Goal: Information Seeking & Learning: Find specific page/section

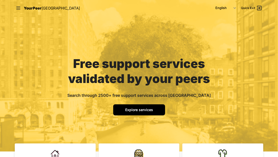
click at [143, 109] on span "Explore services" at bounding box center [139, 109] width 28 height 4
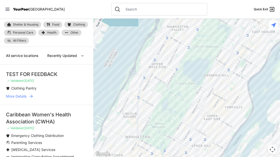
click at [123, 8] on input "text" at bounding box center [164, 9] width 82 height 5
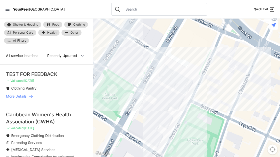
click at [123, 10] on input "text" at bounding box center [164, 9] width 82 height 5
select select "nearby"
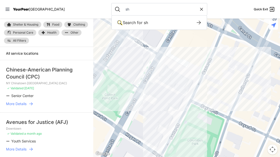
type input "s"
type input "mental health shelter"
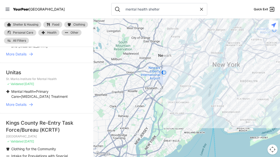
scroll to position [111, 0]
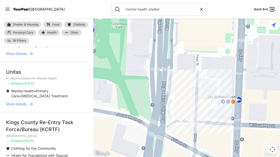
click at [150, 10] on input "mental health shelter" at bounding box center [161, 9] width 77 height 5
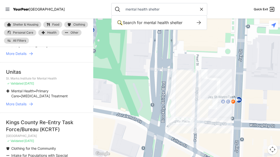
click at [199, 10] on icon at bounding box center [201, 9] width 5 height 5
select select "recentlyUpdated"
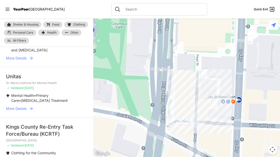
scroll to position [116, 0]
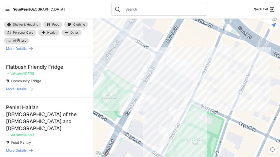
click at [185, 10] on input "text" at bounding box center [164, 9] width 82 height 5
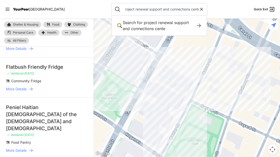
scroll to position [0, 6]
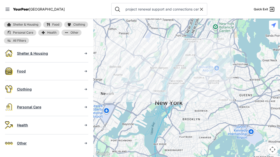
drag, startPoint x: 131, startPoint y: 9, endPoint x: 11, endPoint y: 22, distance: 121.1
click at [11, 22] on div "Close panel YourPeer [GEOGRAPHIC_DATA] Quick Exit Single Adult Families Soup Ki…" at bounding box center [140, 78] width 280 height 157
drag, startPoint x: 139, startPoint y: 10, endPoint x: 85, endPoint y: 4, distance: 54.1
click at [85, 4] on nav "YourPeer NYC project renewal support and connections center Quick Exit" at bounding box center [140, 9] width 280 height 19
type input "support and connections center"
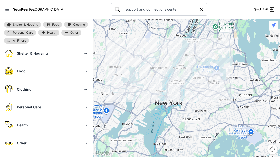
scroll to position [111, 0]
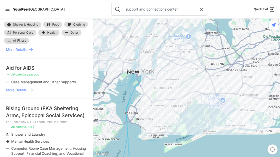
click at [146, 48] on div at bounding box center [186, 88] width 187 height 138
